Goal: Information Seeking & Learning: Learn about a topic

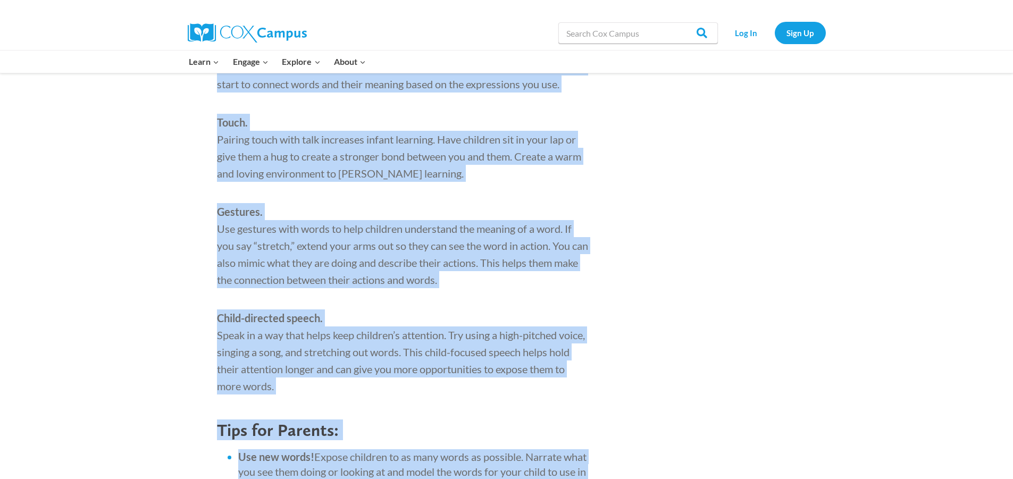
scroll to position [1155, 0]
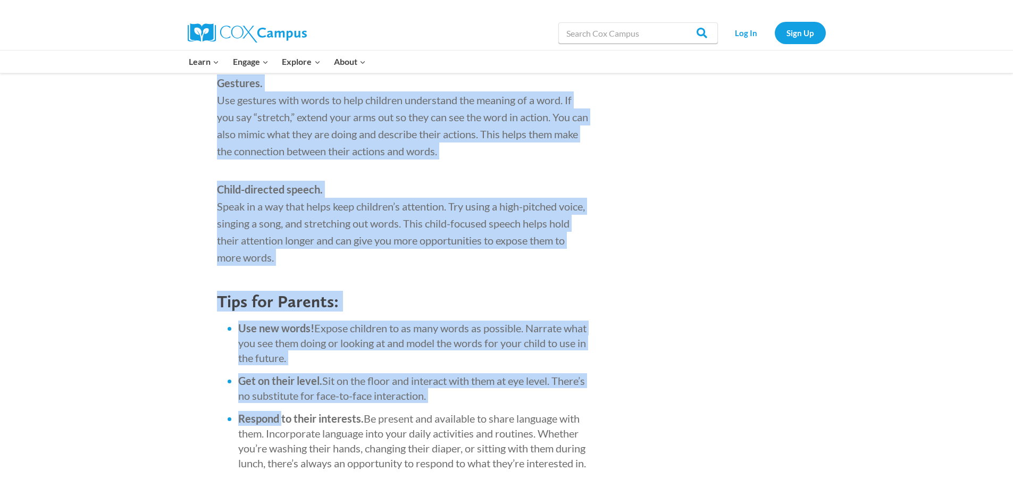
drag, startPoint x: 218, startPoint y: 135, endPoint x: 296, endPoint y: 256, distance: 143.2
click at [296, 256] on div "When you think of literacy, the first things that come to mind are probably rea…" at bounding box center [403, 56] width 431 height 1594
copy div "Loremi do. Sit ametc adipiscin el seddo eiusmod temporin utla et doloremagna. A…"
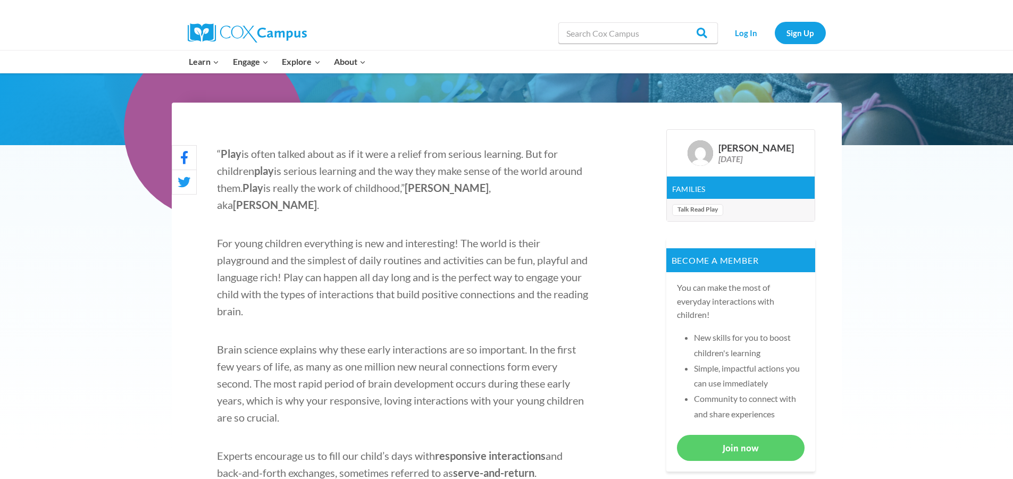
scroll to position [266, 0]
